Goal: Task Accomplishment & Management: Manage account settings

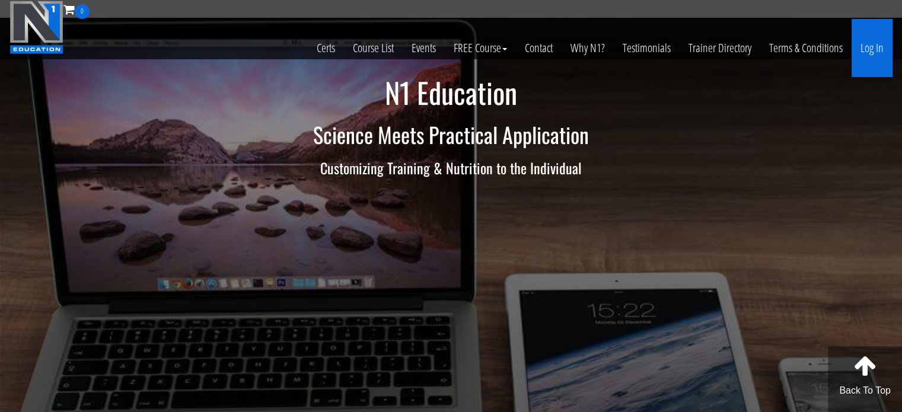
click at [859, 47] on link "Log In" at bounding box center [872, 48] width 41 height 58
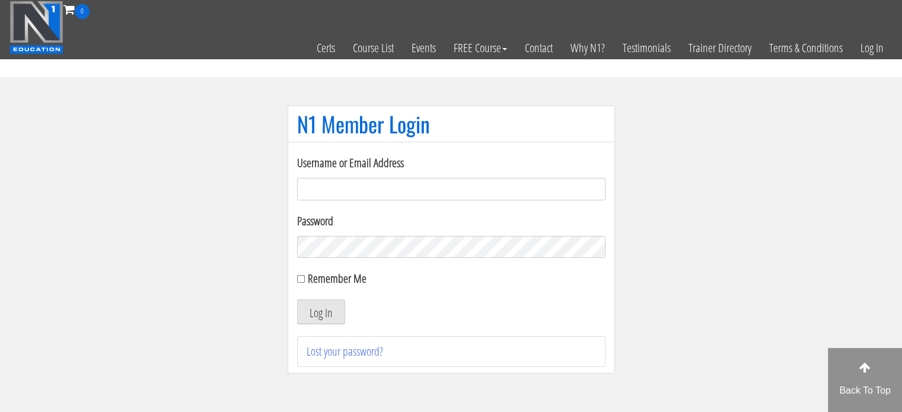
type input "pimvandeuveren@hotmail.com"
click at [298, 278] on input "Remember Me" at bounding box center [301, 279] width 8 height 8
checkbox input "true"
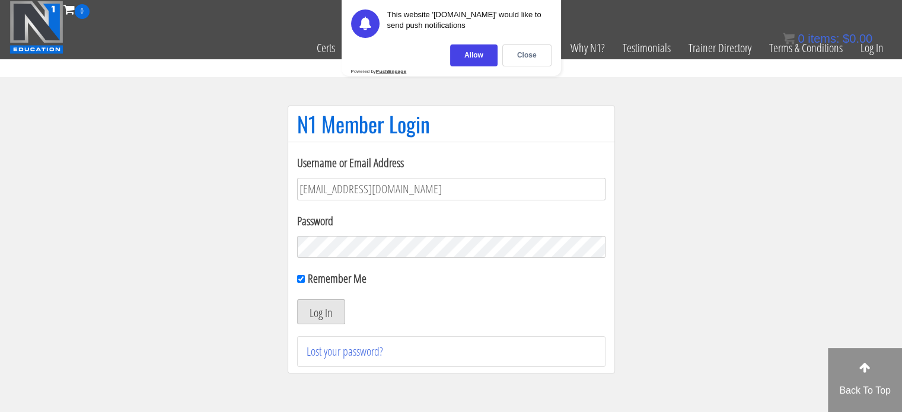
click at [316, 314] on button "Log In" at bounding box center [321, 312] width 48 height 25
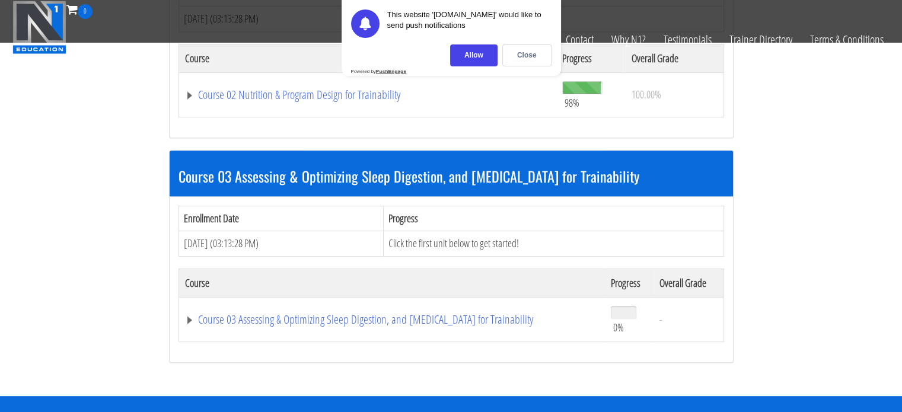
scroll to position [460, 0]
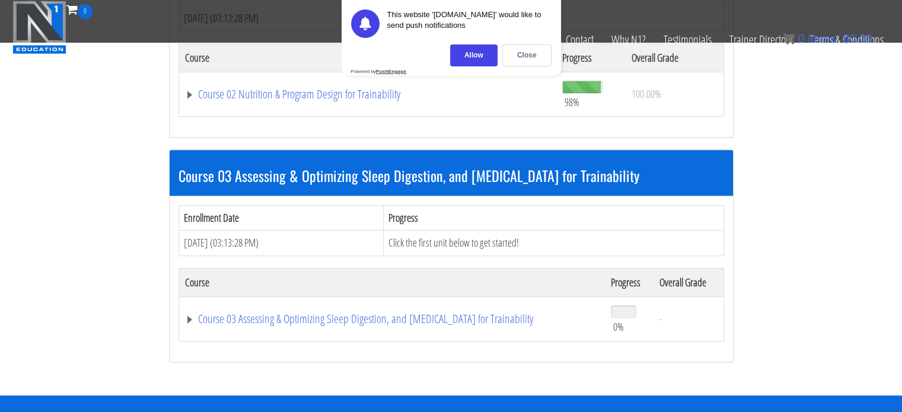
click at [128, 222] on section "Course 01 Biomechanics & Execution Enrollment Date Progress Sep 25, 2020 (03:30…" at bounding box center [451, 46] width 902 height 702
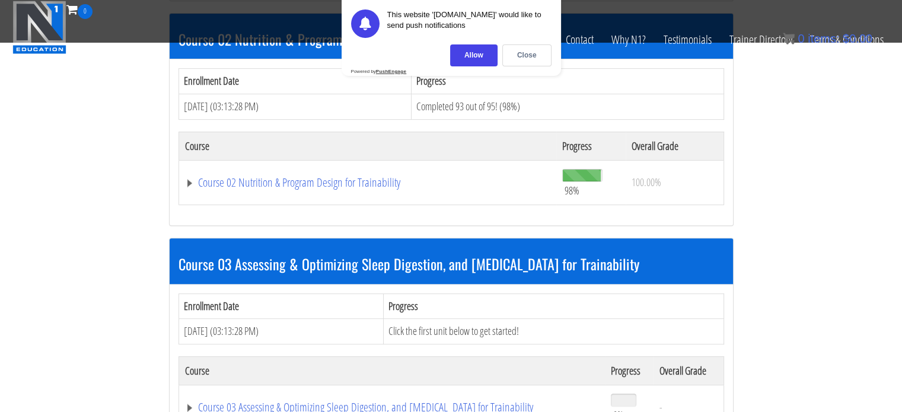
scroll to position [369, 0]
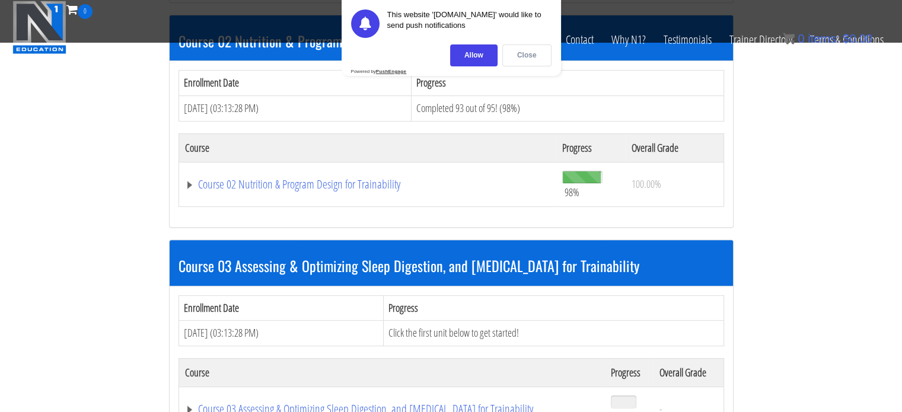
click at [531, 53] on div "Close" at bounding box center [526, 55] width 49 height 22
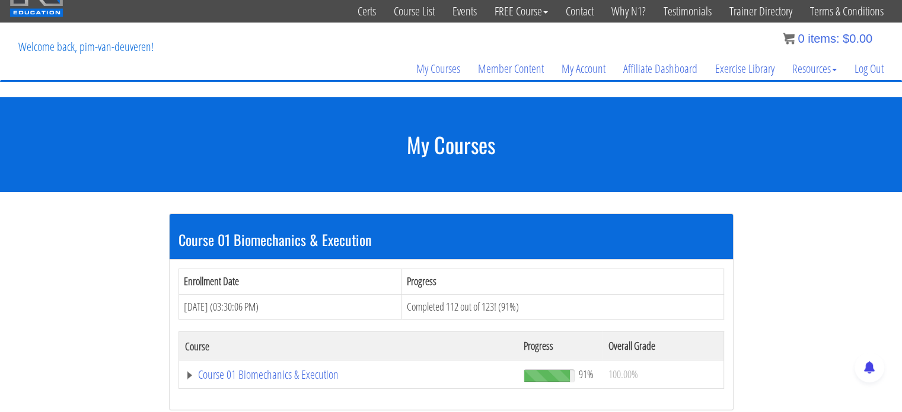
scroll to position [35, 0]
